Goal: Find specific page/section: Find specific page/section

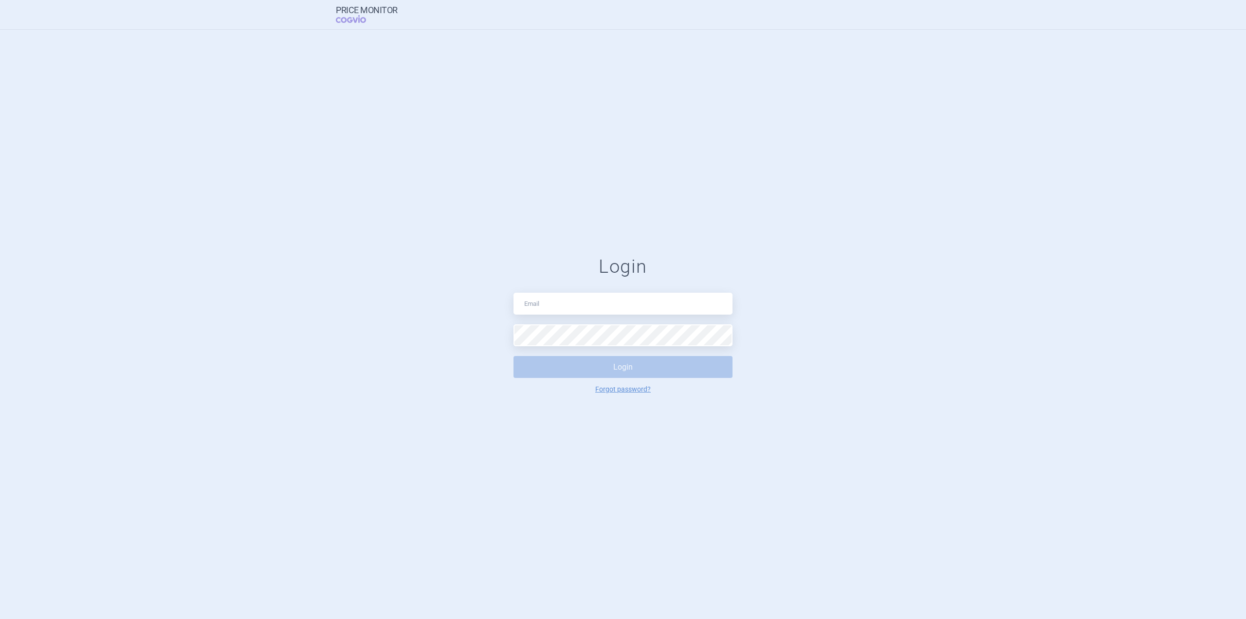
type input "[PERSON_NAME][EMAIL_ADDRESS][DOMAIN_NAME]"
click at [513, 356] on button "Login" at bounding box center [622, 367] width 219 height 22
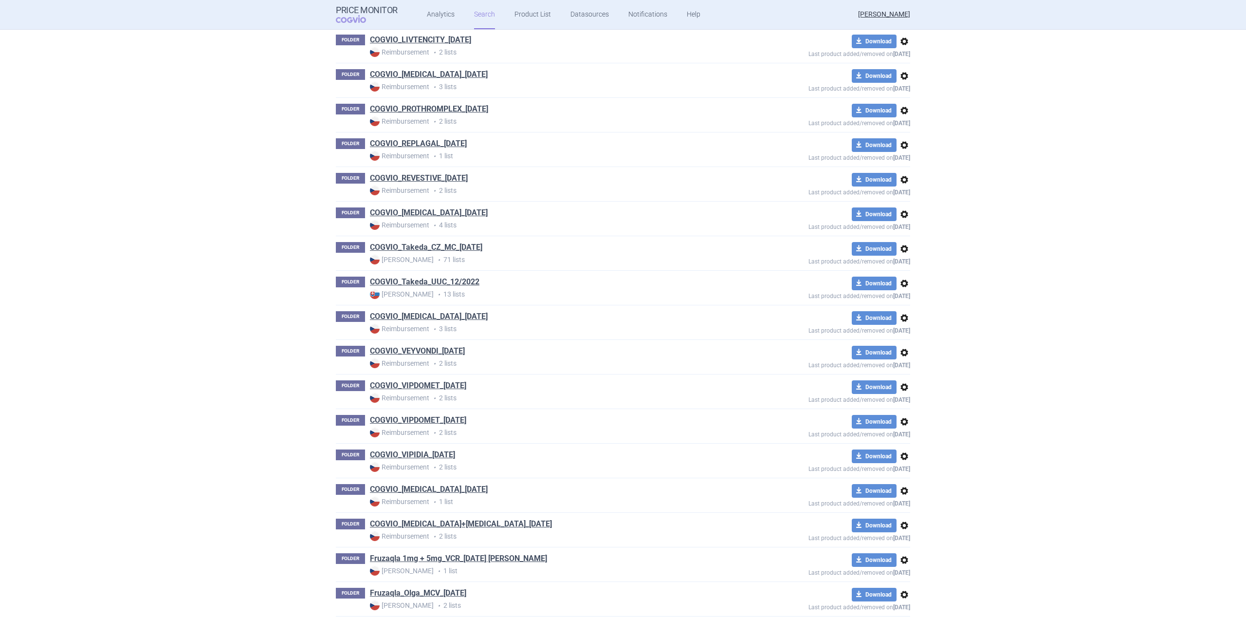
scroll to position [1019, 0]
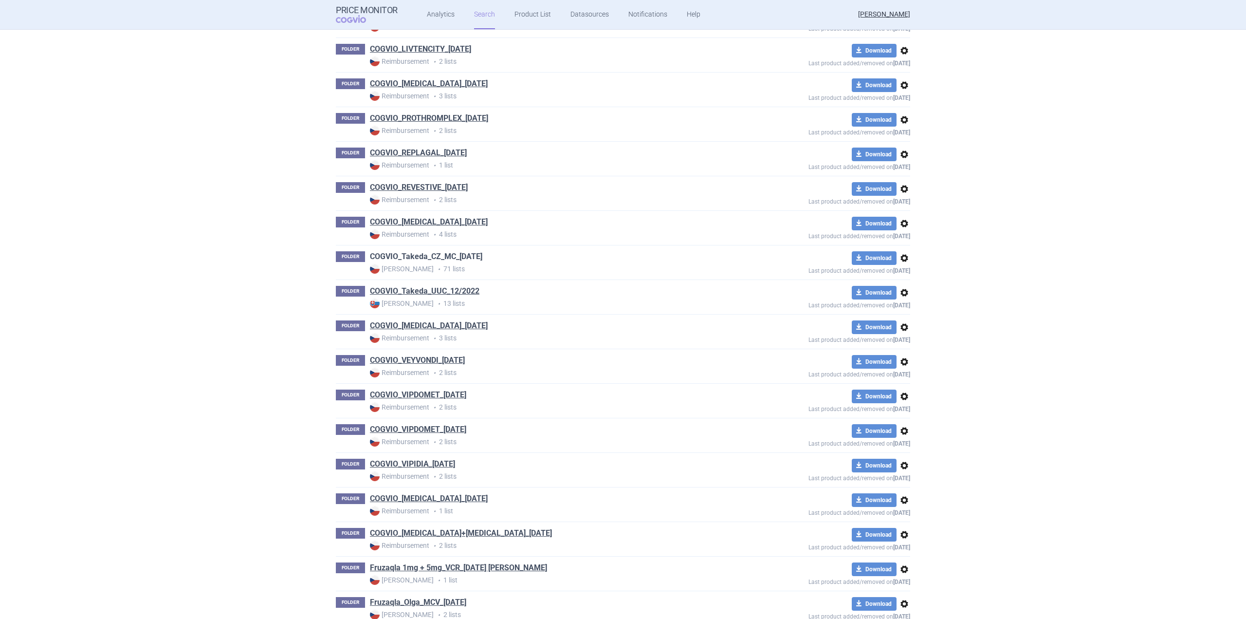
click at [453, 256] on link "COGVIO_Takeda_CZ_MC_[DATE]" at bounding box center [426, 256] width 112 height 11
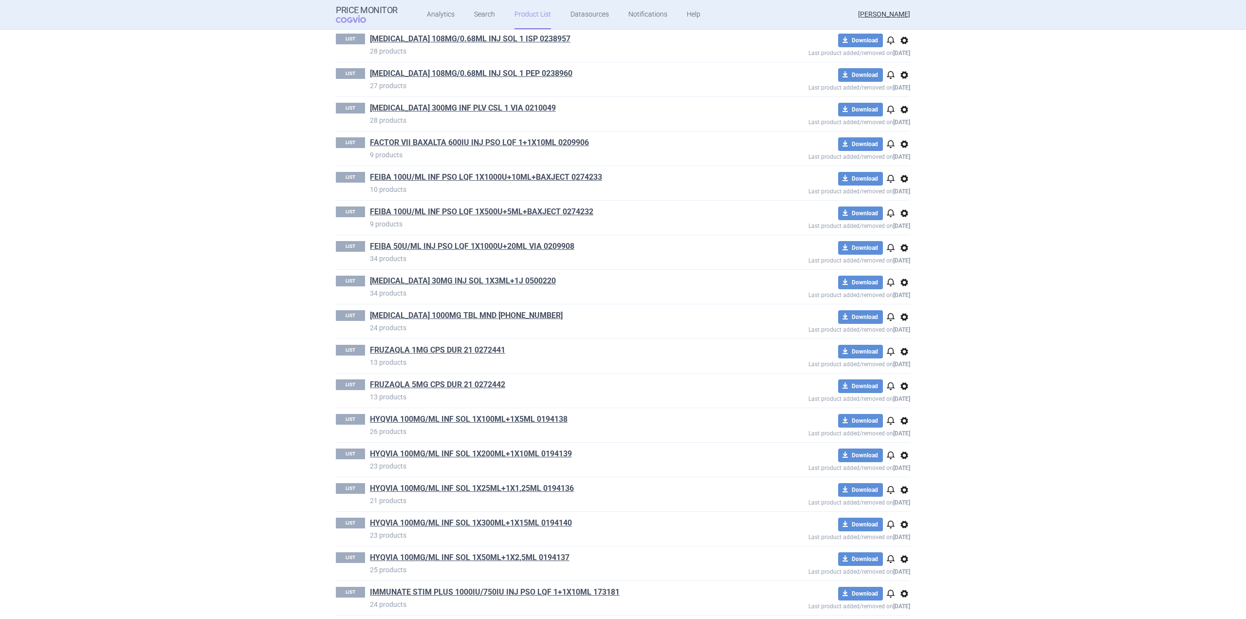
scroll to position [876, 0]
